Goal: Task Accomplishment & Management: Manage account settings

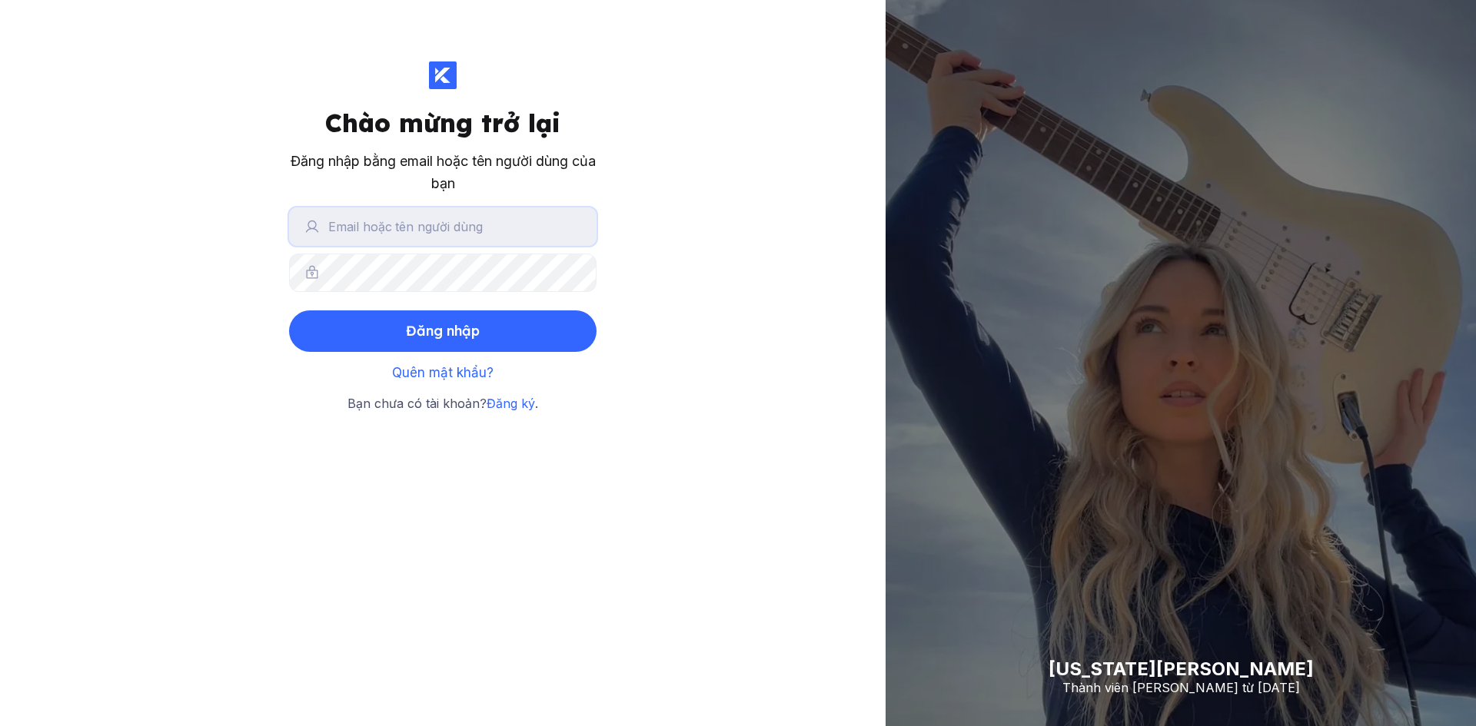
click at [444, 213] on input "text" at bounding box center [442, 227] width 307 height 38
type input "[EMAIL_ADDRESS][DOMAIN_NAME]"
click at [289, 311] on button "Đăng nhập" at bounding box center [442, 332] width 307 height 42
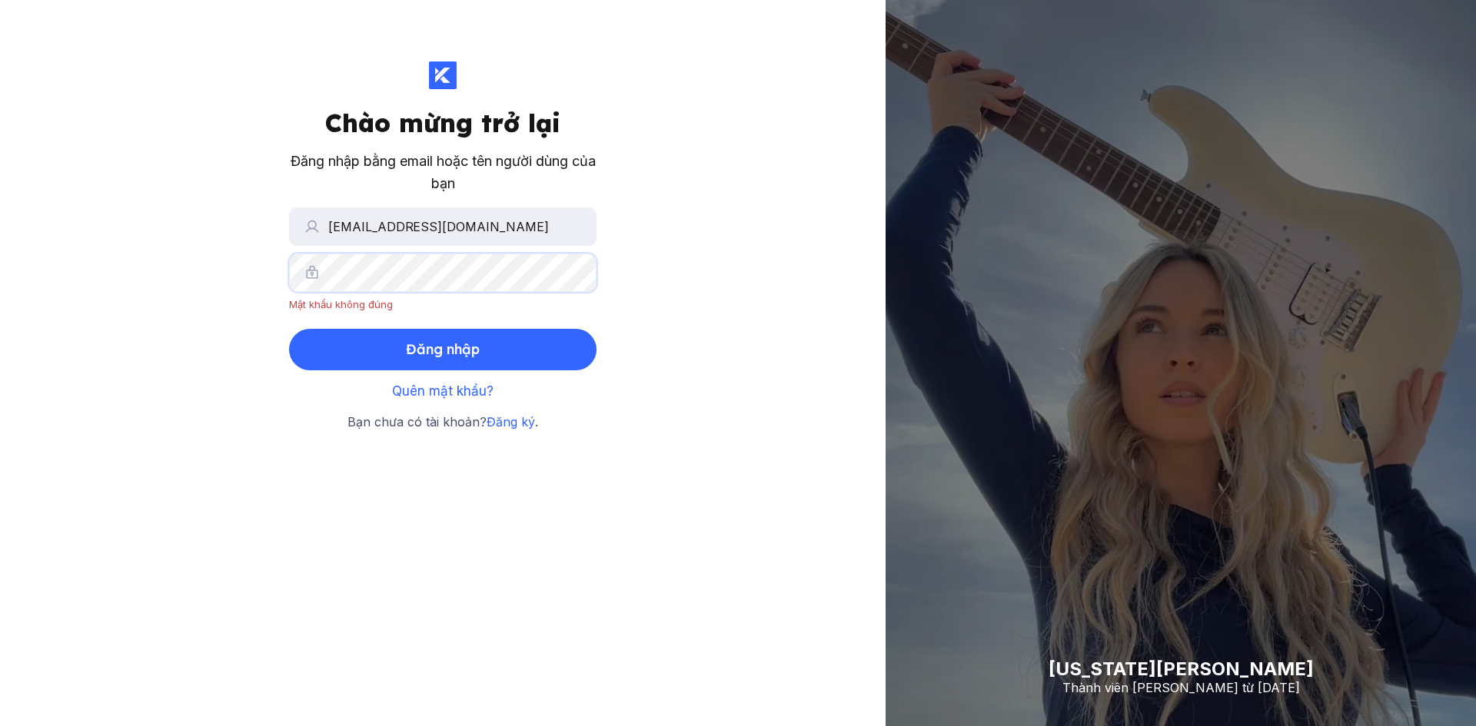
click at [208, 268] on div "Chào mừng trở lại Đăng nhập bằng email hoặc tên người dùng của bạn [EMAIL_ADDRE…" at bounding box center [442, 363] width 885 height 726
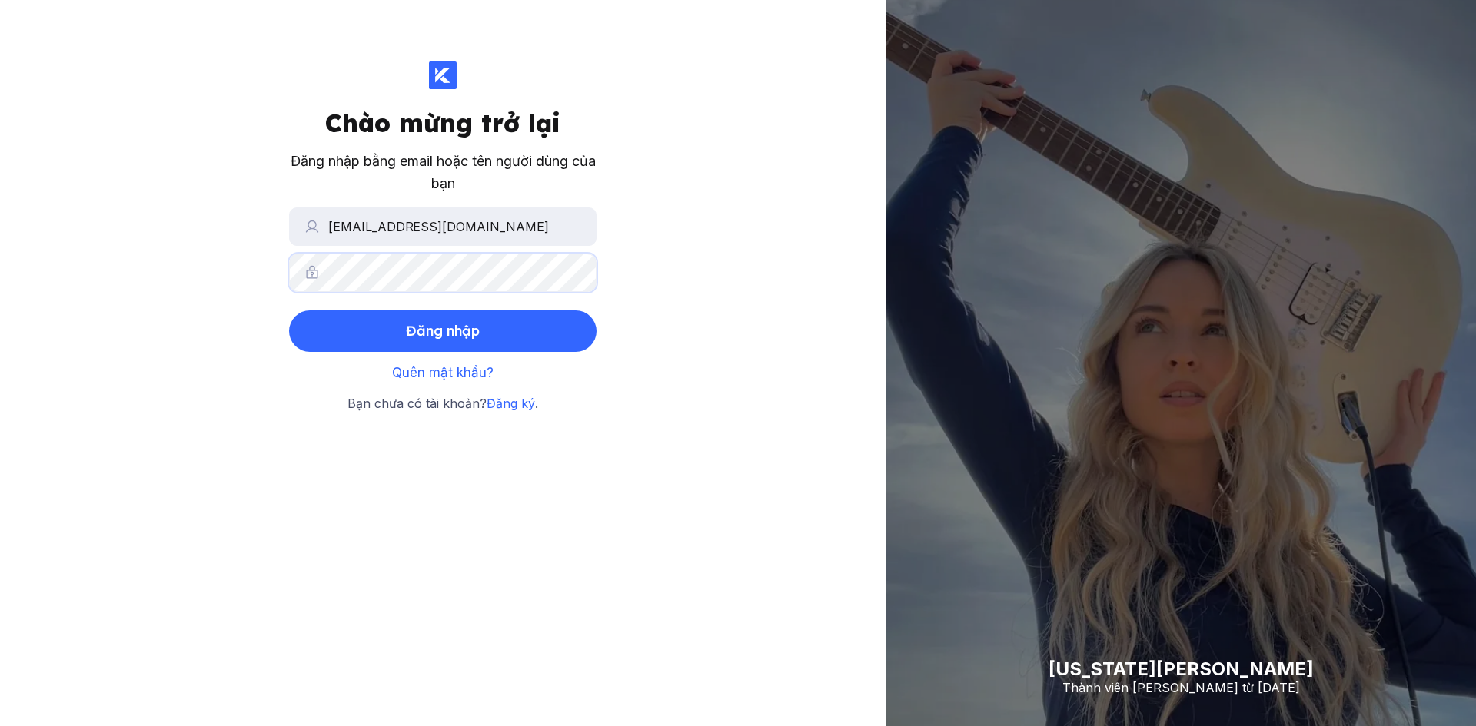
click at [289, 311] on button "Đăng nhập" at bounding box center [442, 332] width 307 height 42
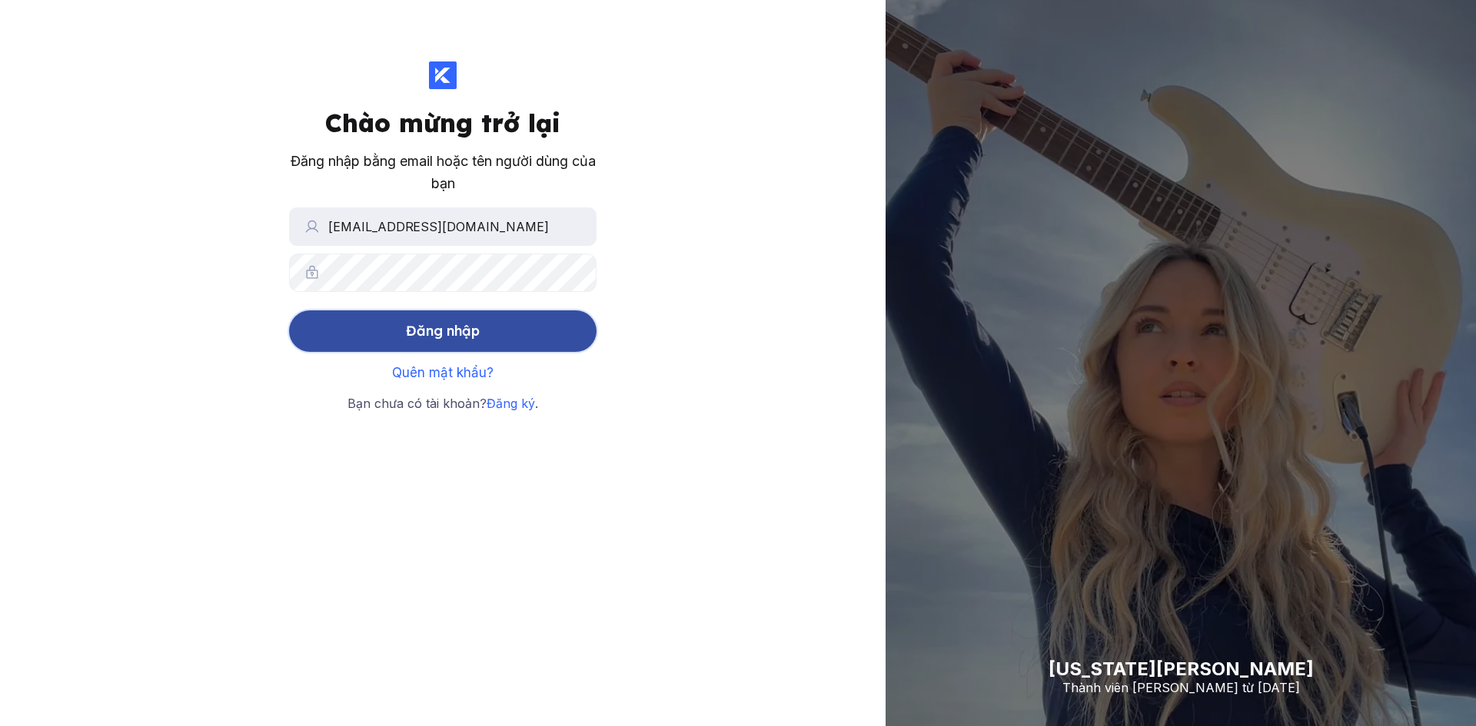
click at [410, 322] on font "Đăng nhập" at bounding box center [443, 331] width 74 height 18
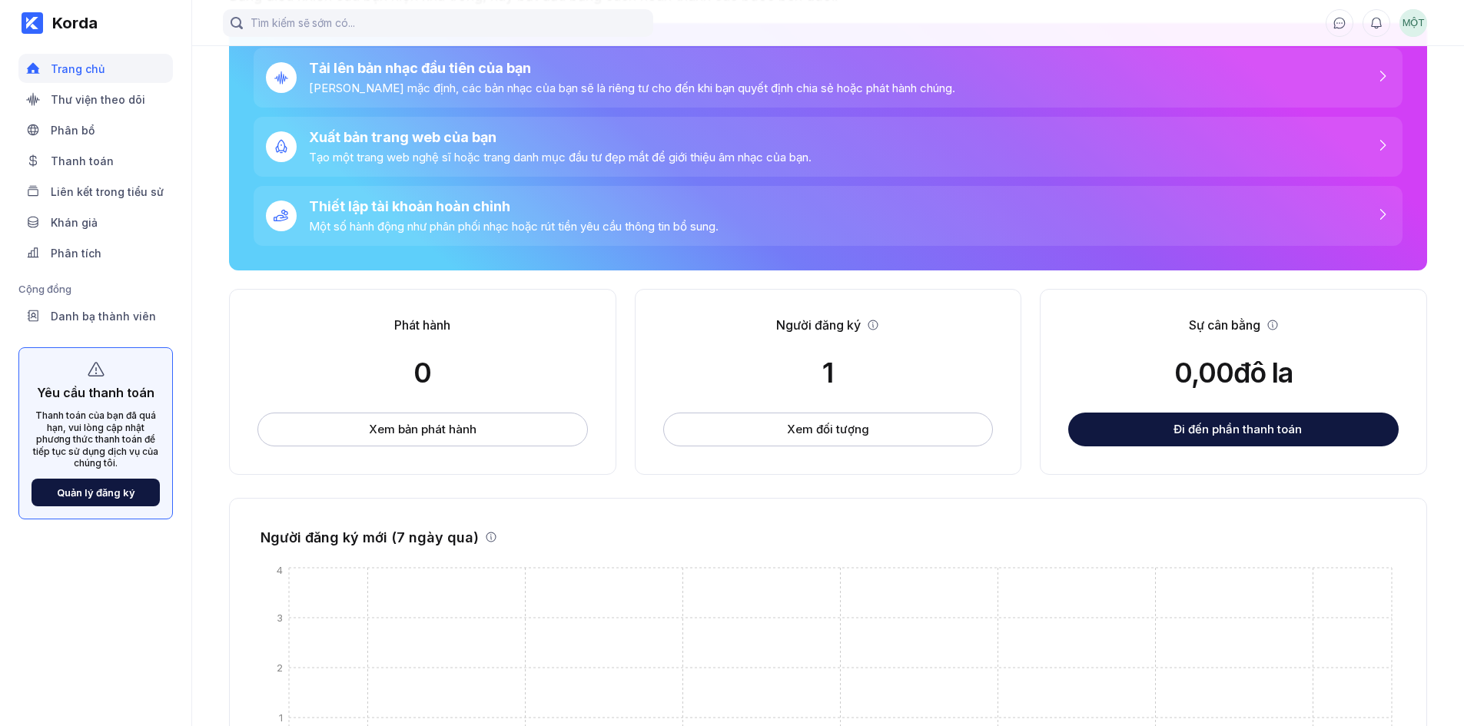
scroll to position [154, 0]
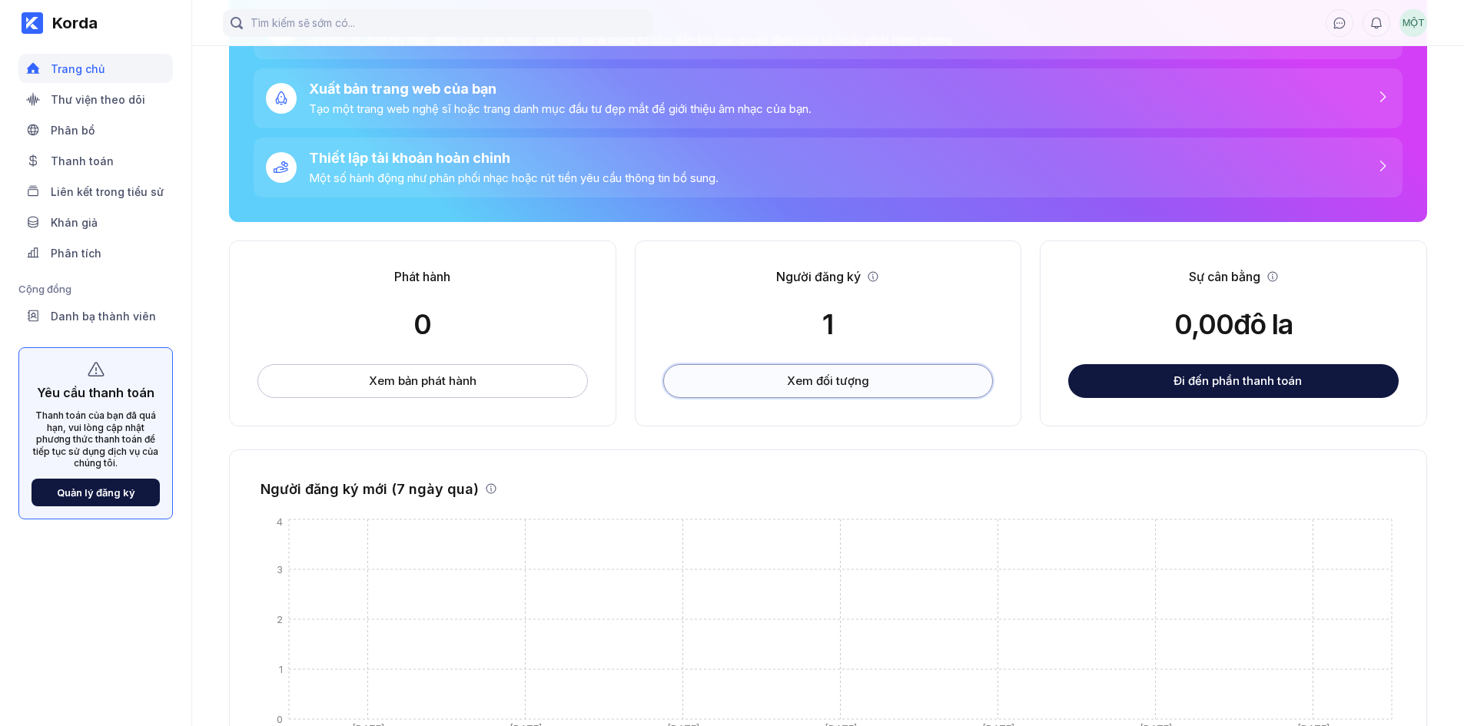
click at [804, 393] on button "Xem đối tượng" at bounding box center [828, 381] width 331 height 34
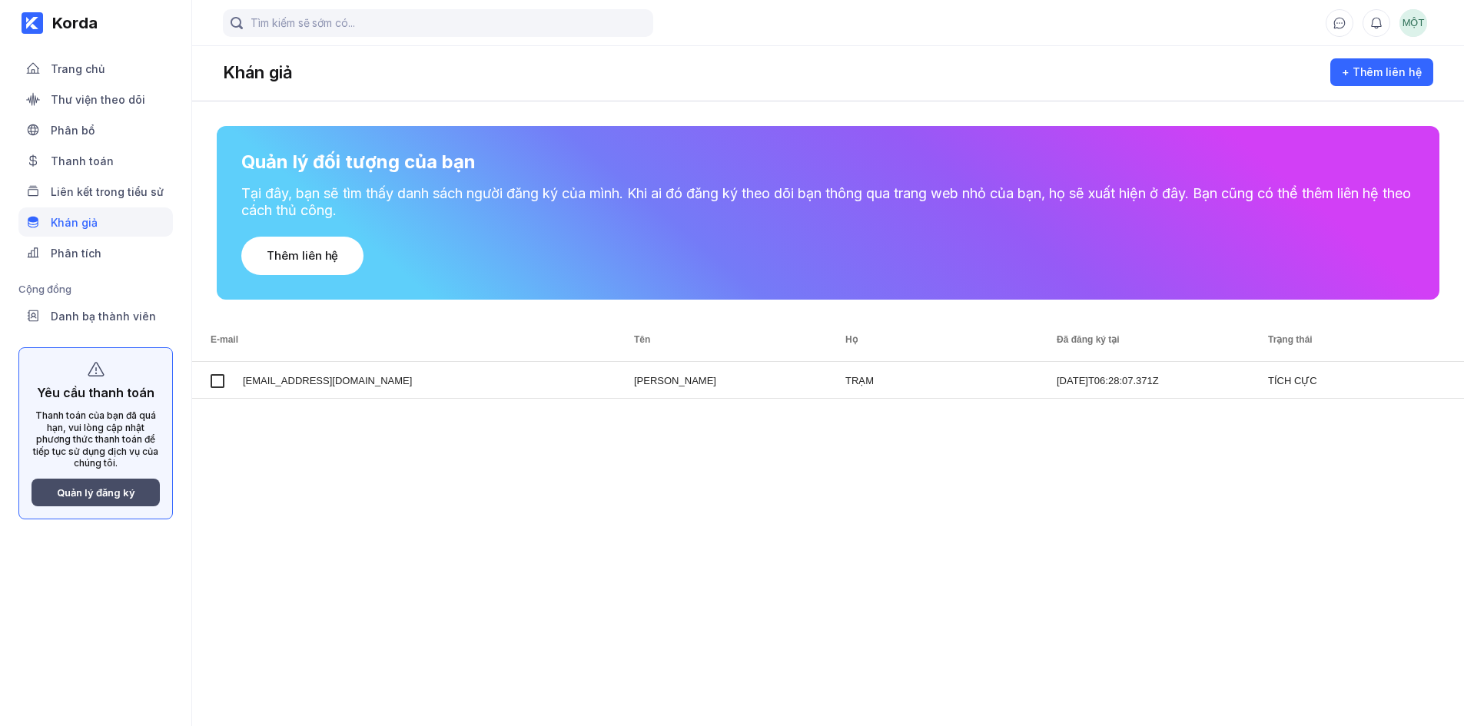
click at [87, 497] on font "Quản lý đăng ký" at bounding box center [96, 493] width 78 height 12
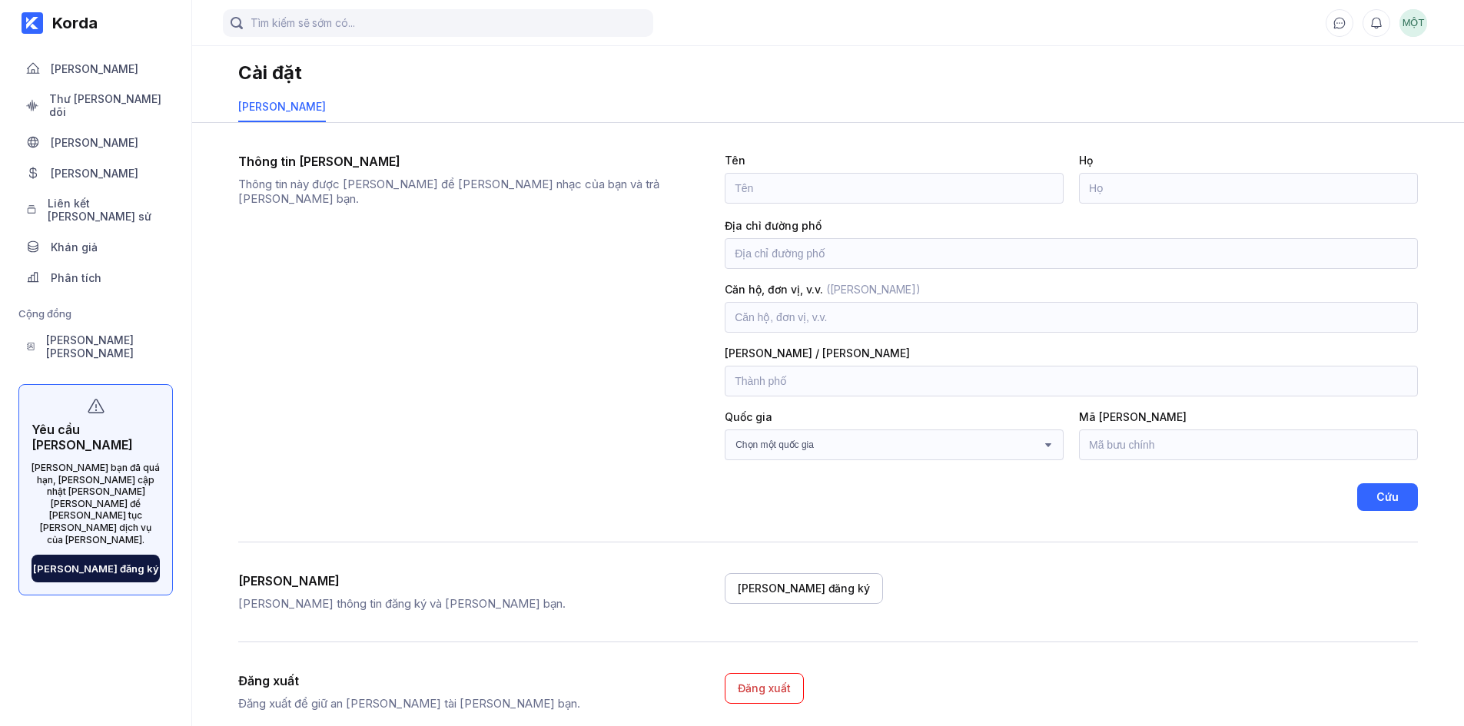
click at [1410, 19] on font "MỘT" at bounding box center [1414, 23] width 22 height 12
click at [1410, 24] on font "MỘT" at bounding box center [1414, 23] width 22 height 12
click at [1410, 28] on font "MỘT" at bounding box center [1414, 23] width 22 height 12
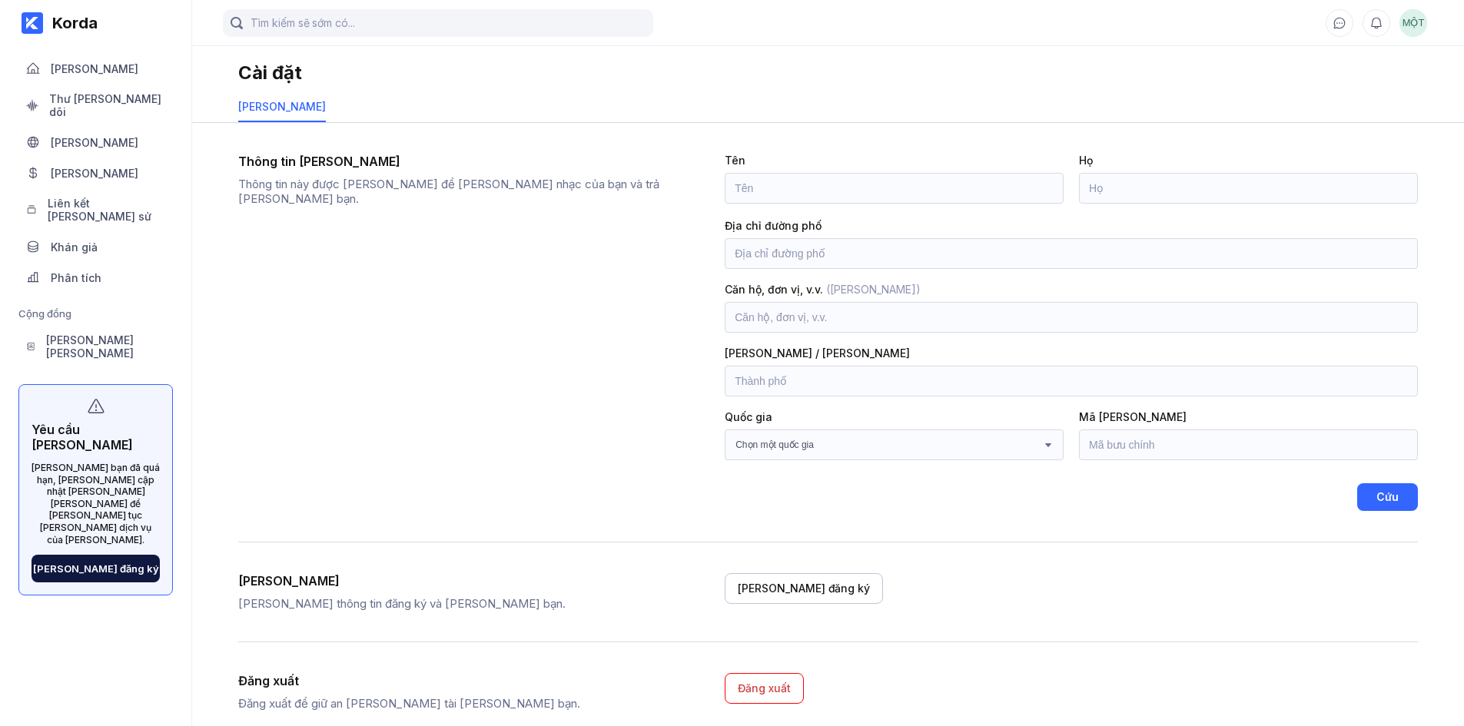
click at [1410, 28] on font "MỘT" at bounding box center [1414, 23] width 22 height 12
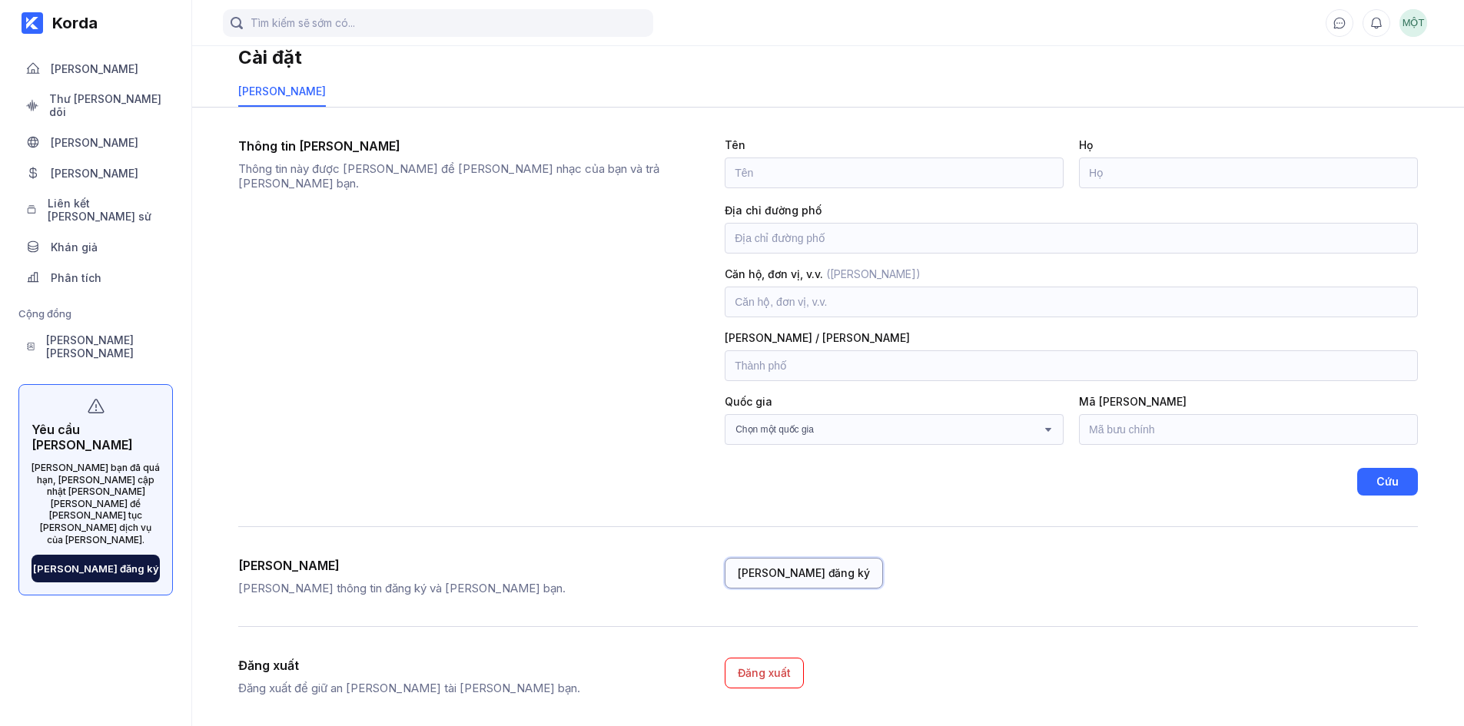
click at [779, 577] on font "Quản lý đăng ký" at bounding box center [804, 572] width 132 height 13
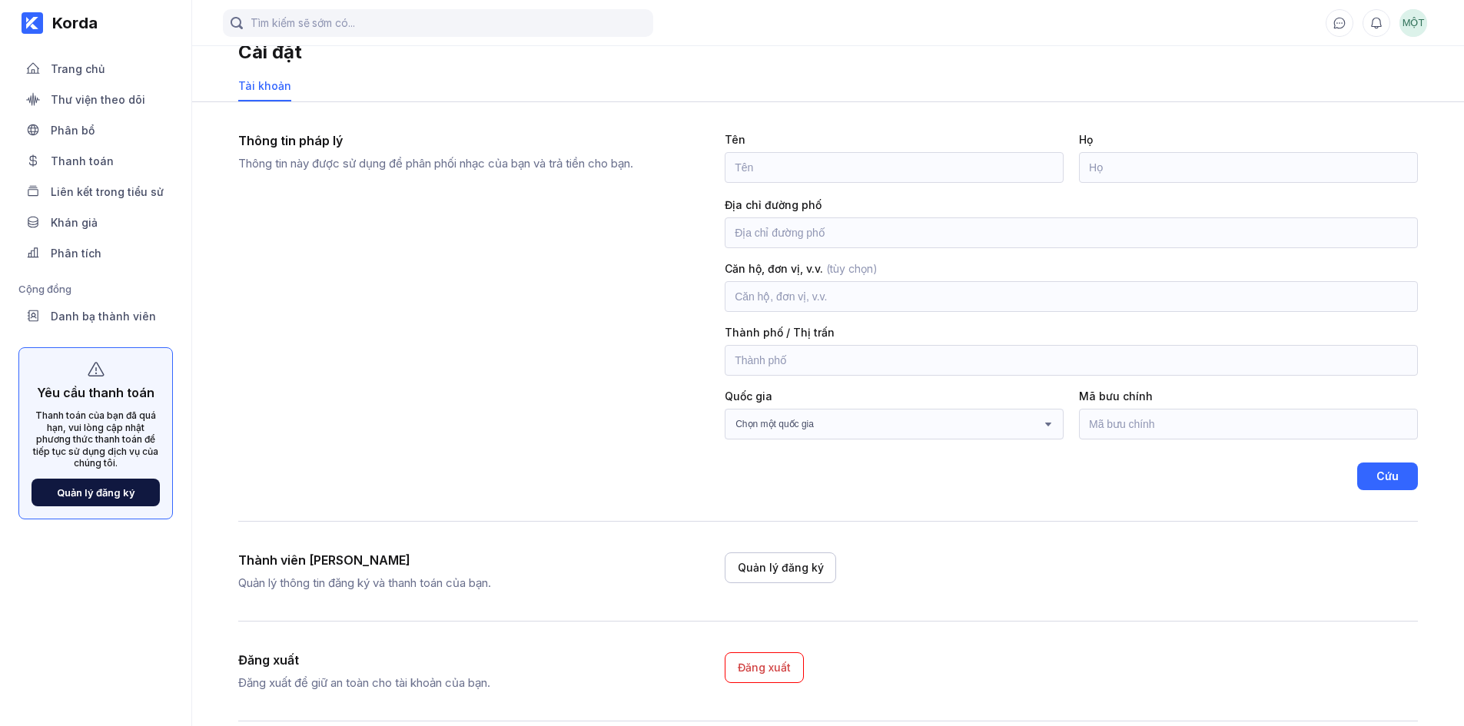
scroll to position [47, 0]
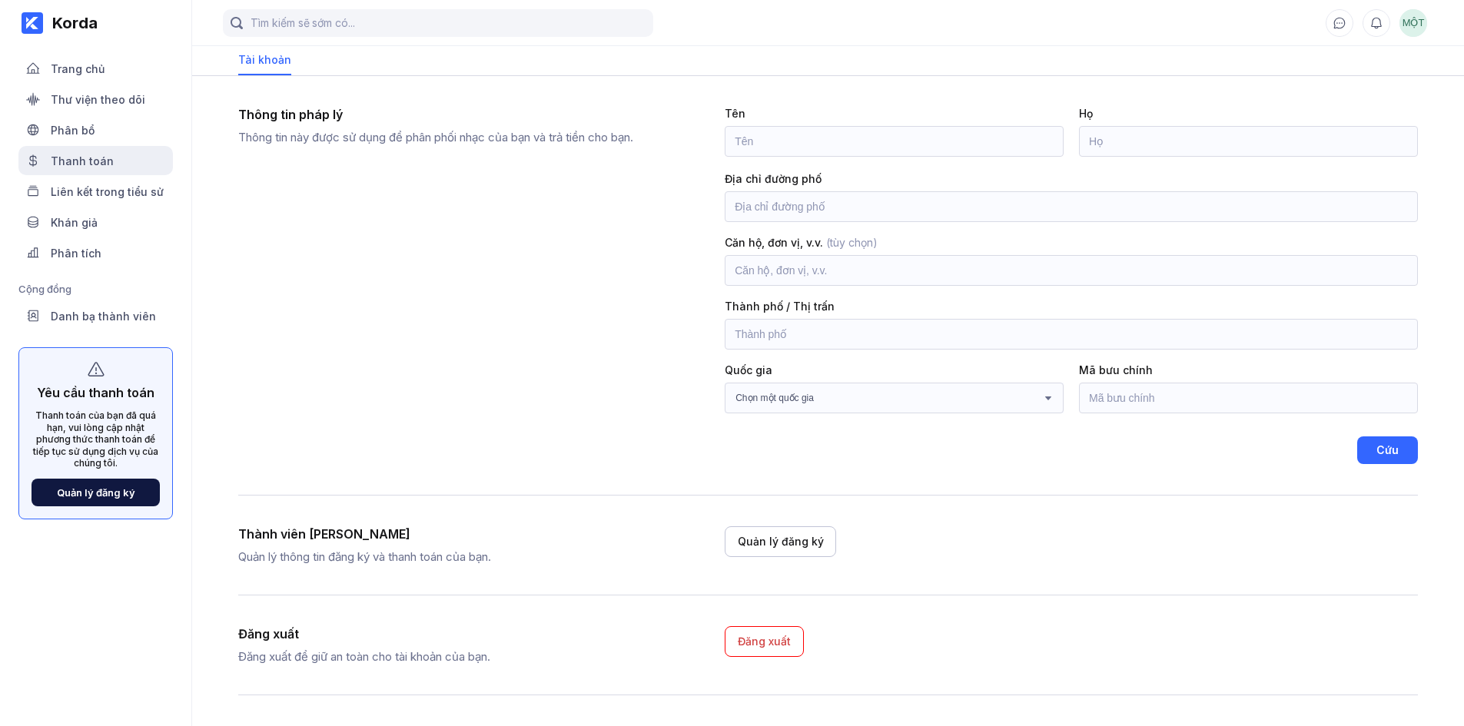
click at [81, 172] on div "Thanh toán" at bounding box center [95, 160] width 154 height 29
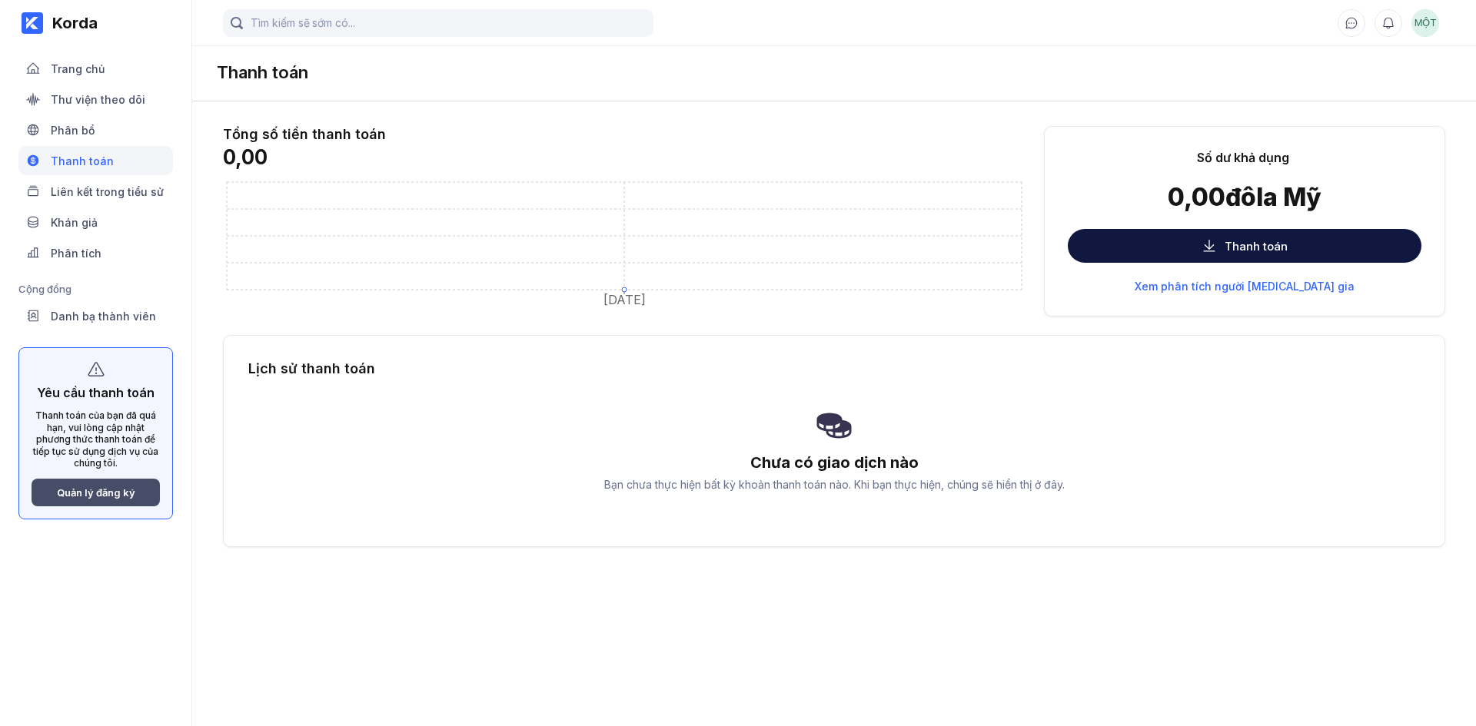
click at [120, 493] on font "Quản lý đăng ký" at bounding box center [96, 493] width 78 height 12
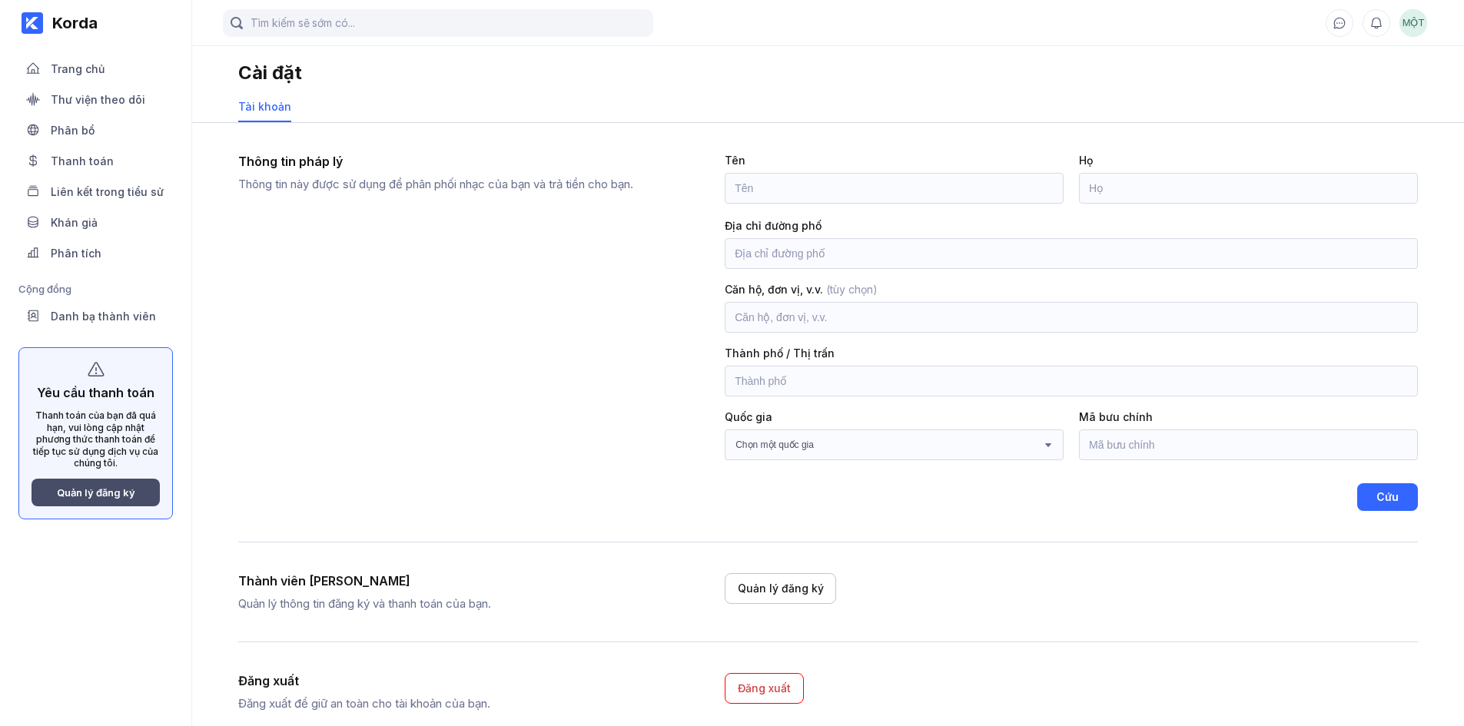
click at [98, 484] on button "Quản lý đăng ký" at bounding box center [96, 493] width 128 height 28
